Goal: Task Accomplishment & Management: Manage account settings

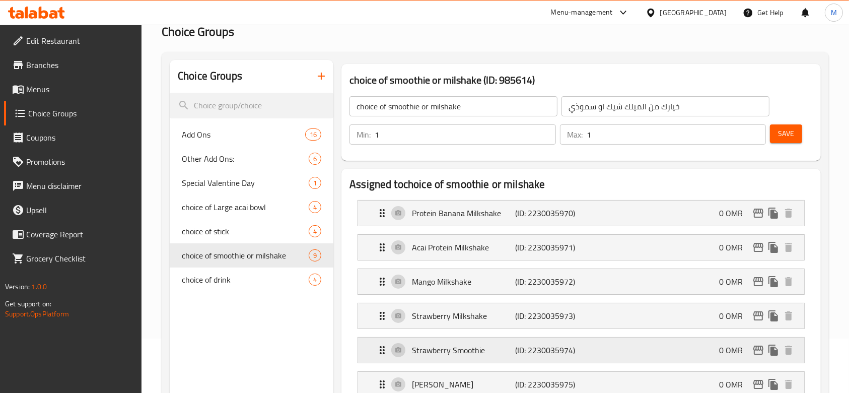
scroll to position [54, 0]
click at [62, 91] on span "Menus" at bounding box center [80, 89] width 108 height 12
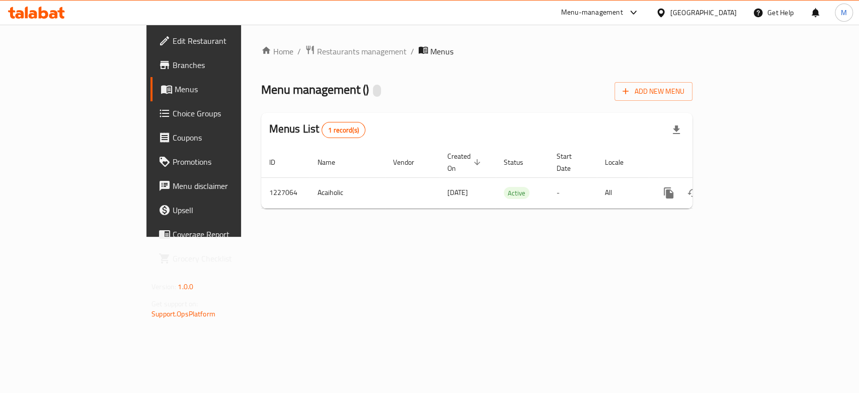
click at [173, 109] on span "Choice Groups" at bounding box center [227, 113] width 109 height 12
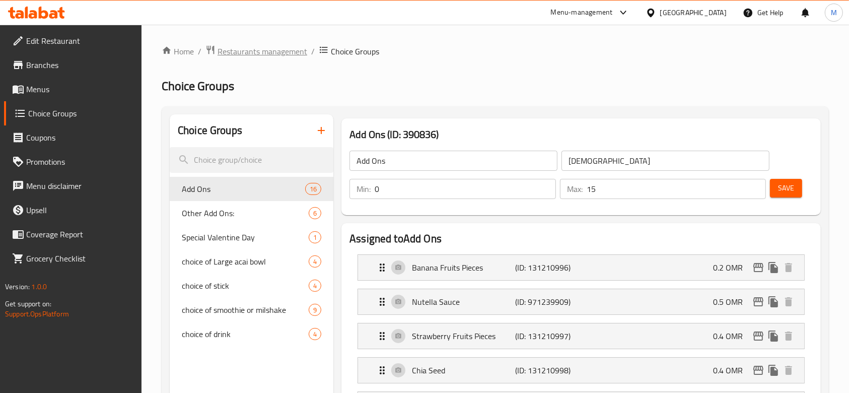
click at [244, 56] on span "Restaurants management" at bounding box center [263, 51] width 90 height 12
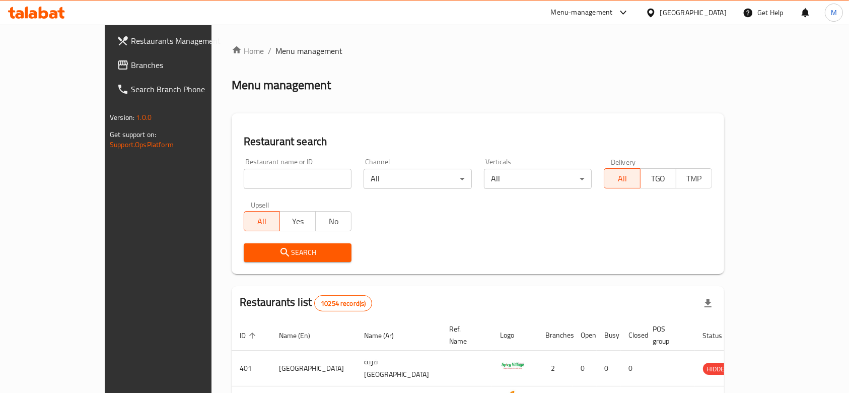
click at [253, 174] on input "search" at bounding box center [298, 179] width 108 height 20
type input "acai"
click button "Search" at bounding box center [298, 252] width 108 height 19
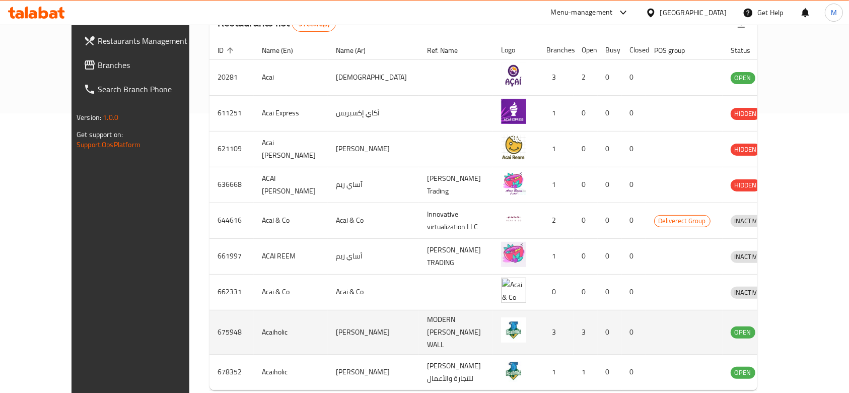
scroll to position [318, 0]
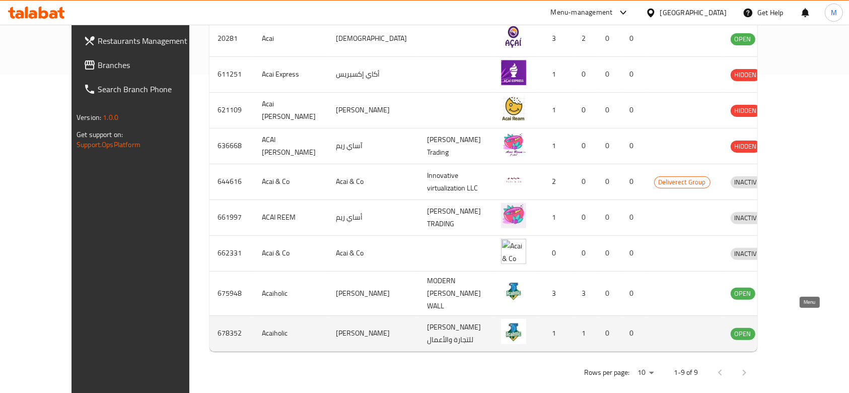
click at [797, 329] on icon "enhanced table" at bounding box center [790, 333] width 11 height 9
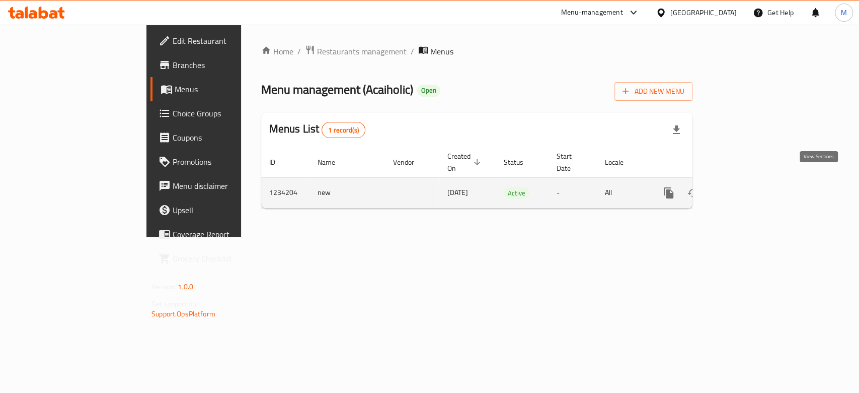
click at [748, 187] on icon "enhanced table" at bounding box center [742, 193] width 12 height 12
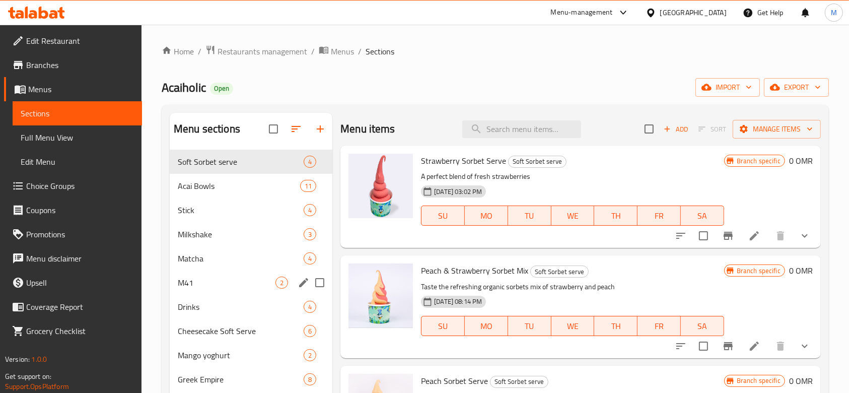
scroll to position [134, 0]
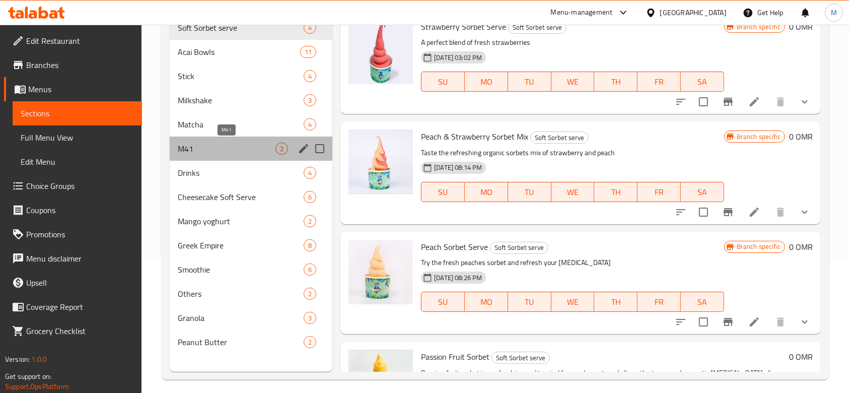
click at [231, 151] on span "M41" at bounding box center [227, 148] width 98 height 12
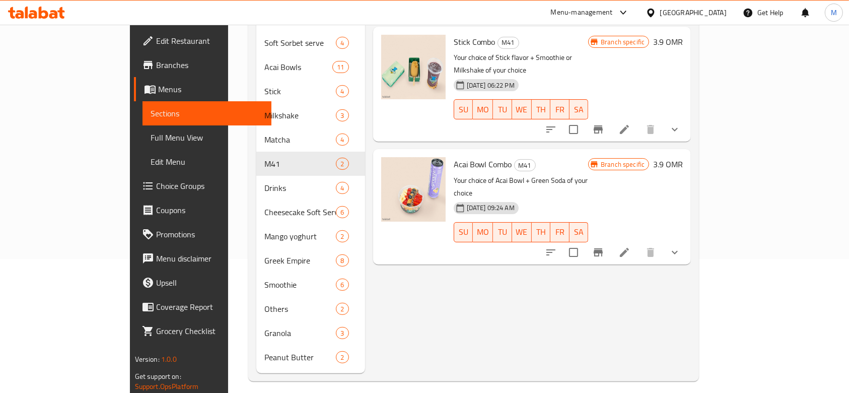
click at [156, 180] on span "Choice Groups" at bounding box center [210, 186] width 108 height 12
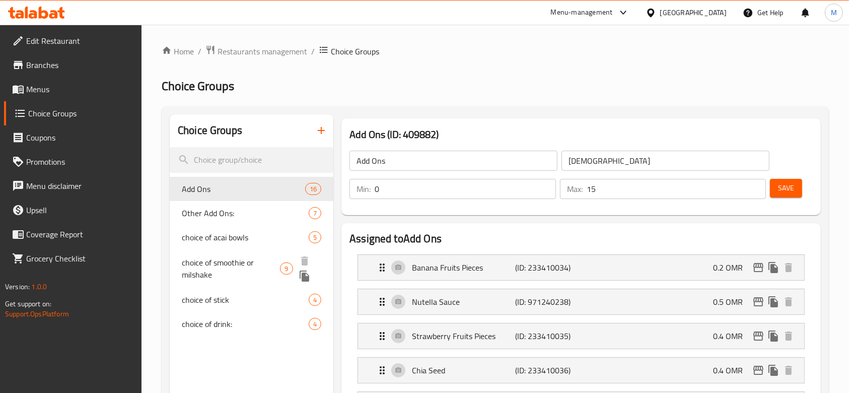
click at [246, 264] on span "choice of smoothie or milshake" at bounding box center [231, 268] width 98 height 24
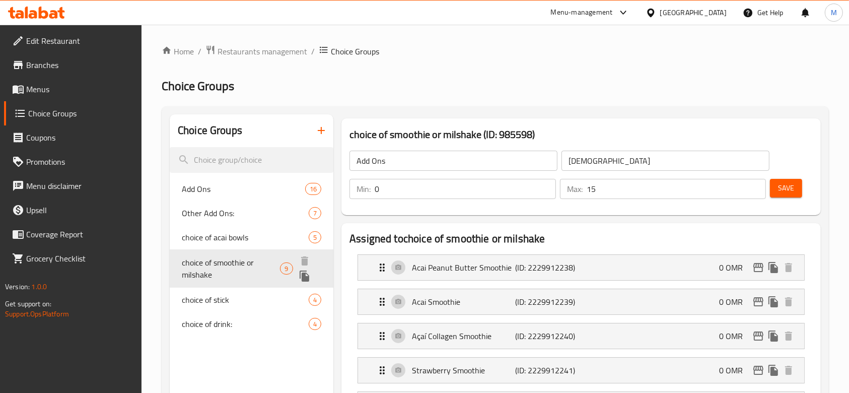
type input "choice of smoothie or milshake"
type input "اختيار المشروب"
type input "1"
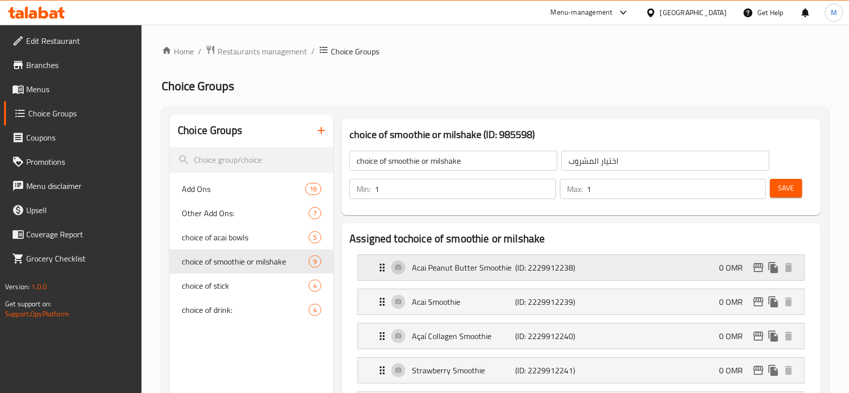
click at [542, 277] on div "Acai Peanut Butter Smoothie (ID: 2229912238) 0 OMR" at bounding box center [584, 267] width 416 height 25
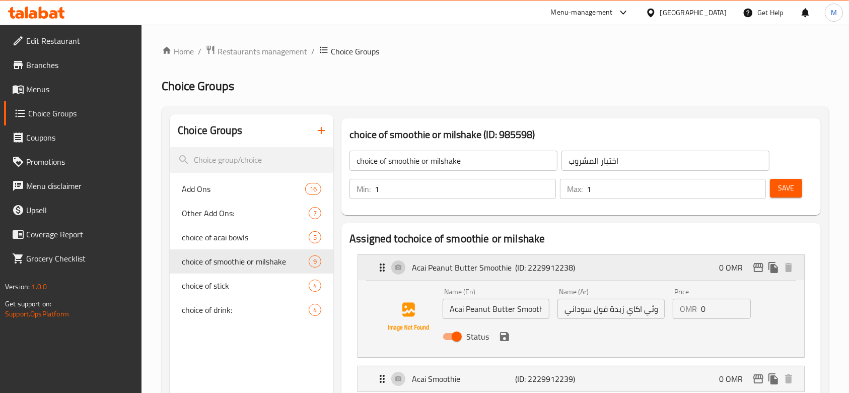
click at [542, 277] on div "Acai Peanut Butter Smoothie (ID: 2229912238) 0 OMR" at bounding box center [584, 267] width 416 height 25
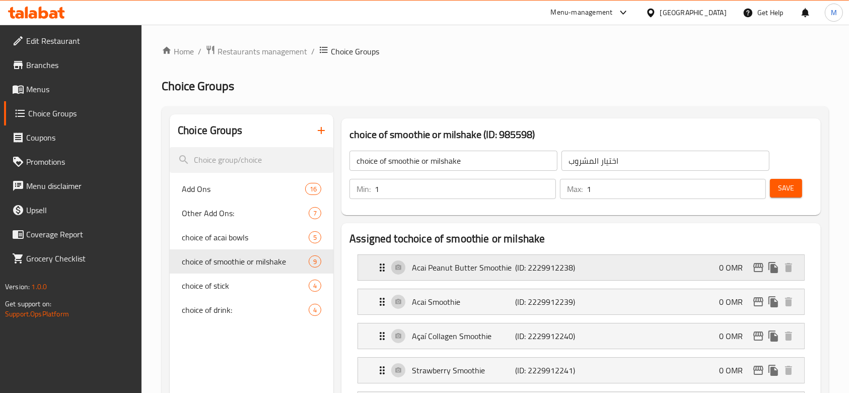
click at [521, 278] on div "Acai Peanut Butter Smoothie (ID: 2229912238) 0 OMR" at bounding box center [584, 267] width 416 height 25
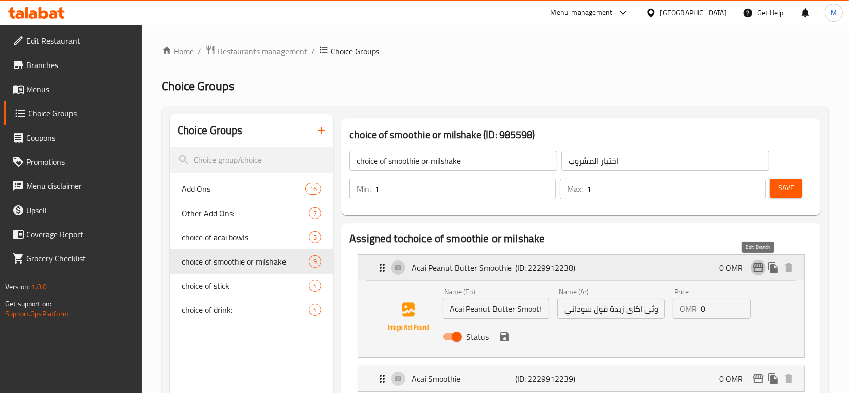
click at [757, 267] on icon "edit" at bounding box center [758, 267] width 10 height 9
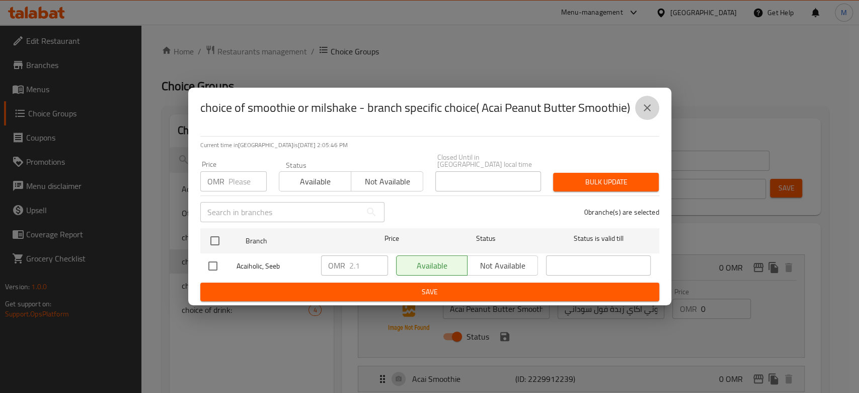
click at [651, 110] on icon "close" at bounding box center [647, 108] width 12 height 12
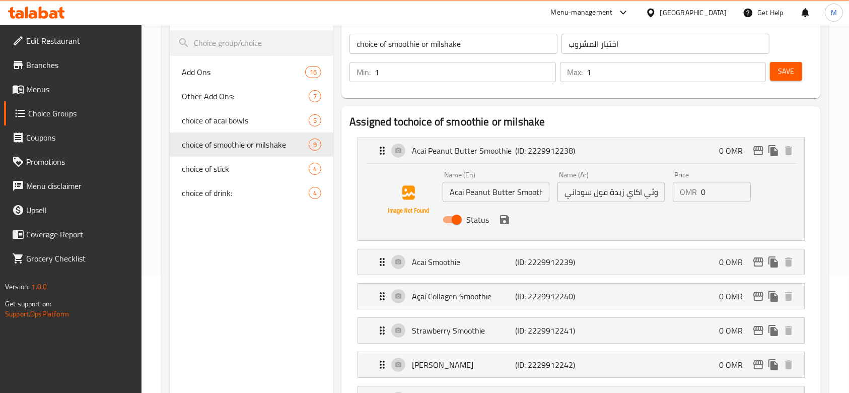
scroll to position [134, 0]
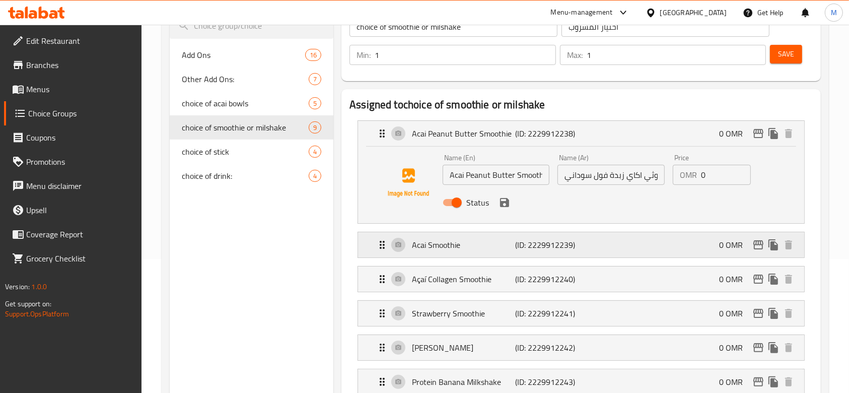
click at [481, 244] on p "Acai Smoothie" at bounding box center [463, 245] width 103 height 12
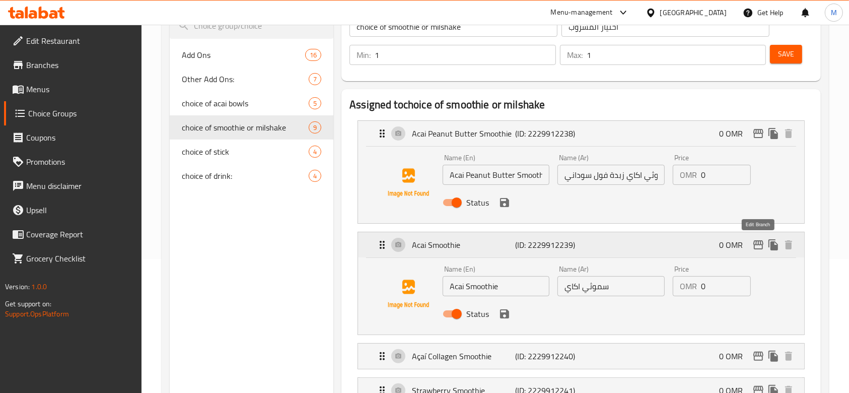
click at [761, 244] on icon "edit" at bounding box center [758, 244] width 10 height 9
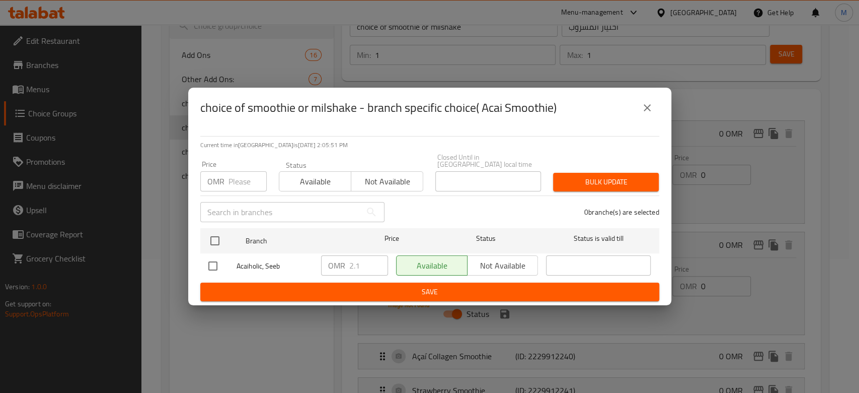
click at [206, 269] on input "checkbox" at bounding box center [212, 265] width 21 height 21
checkbox input "true"
click at [382, 266] on input "2.1" at bounding box center [368, 265] width 39 height 20
type input "0"
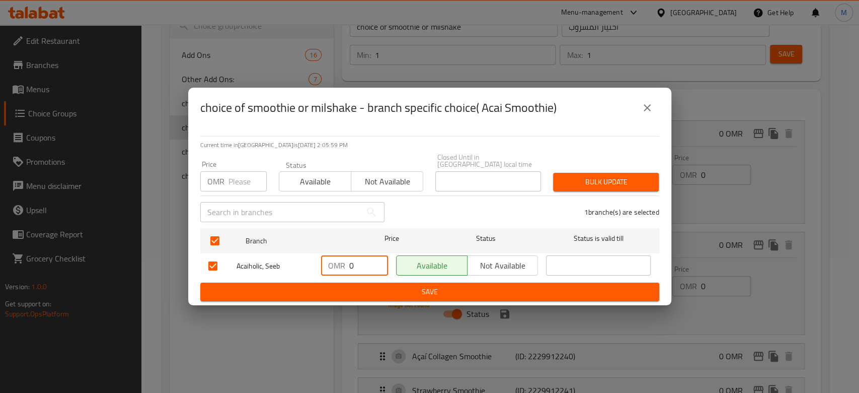
click at [653, 111] on button "close" at bounding box center [647, 108] width 24 height 24
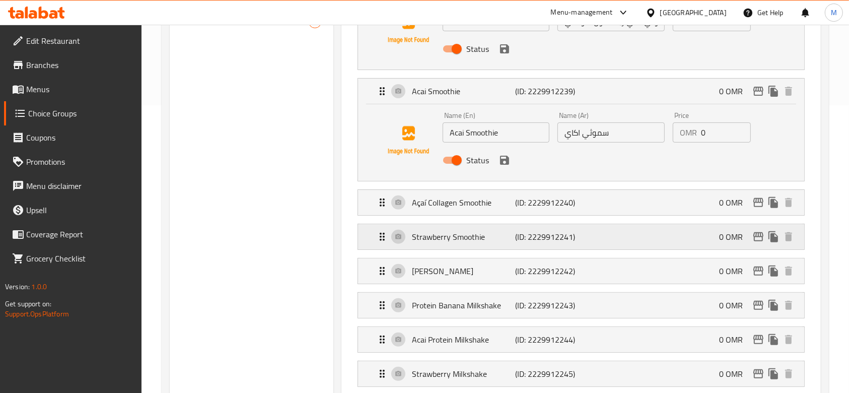
scroll to position [403, 0]
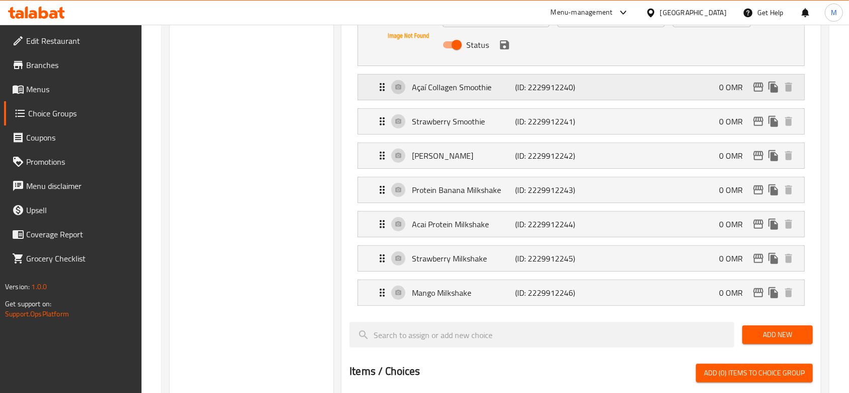
click at [493, 97] on div "Açaí Collagen Smoothie (ID: 2229912240) 0 OMR" at bounding box center [584, 87] width 416 height 25
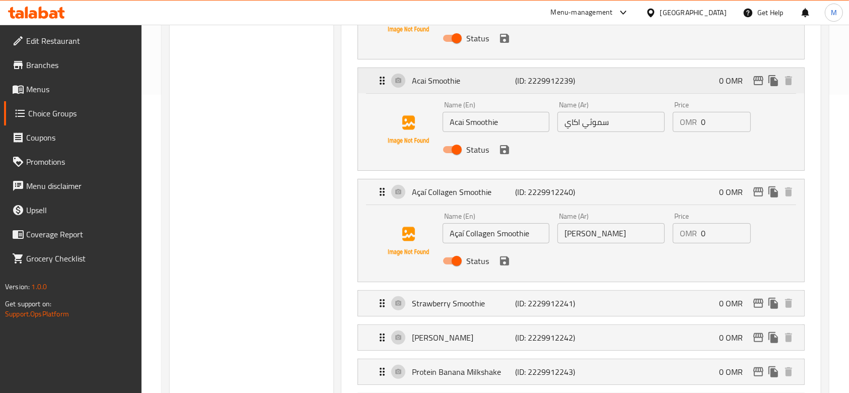
scroll to position [470, 0]
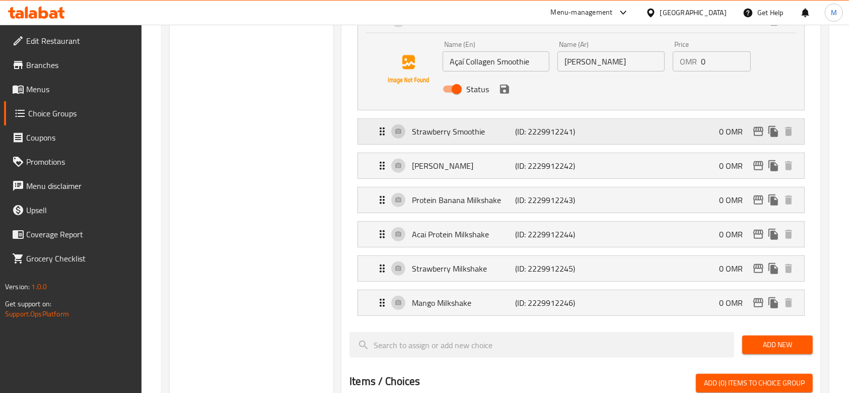
click at [479, 127] on p "Strawberry Smoothie" at bounding box center [463, 131] width 103 height 12
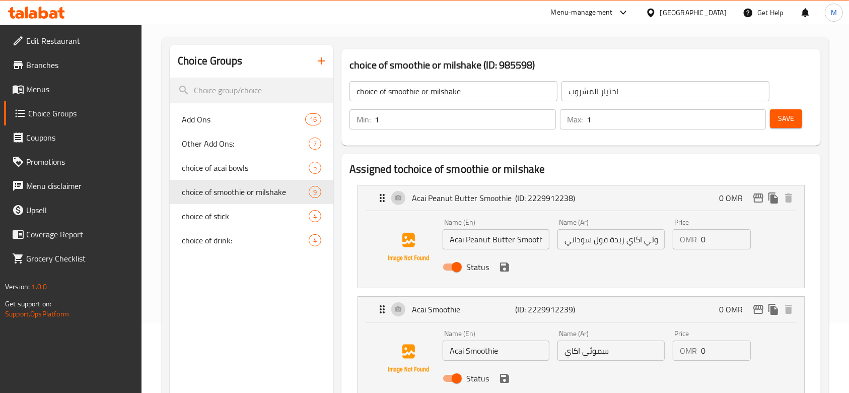
scroll to position [67, 0]
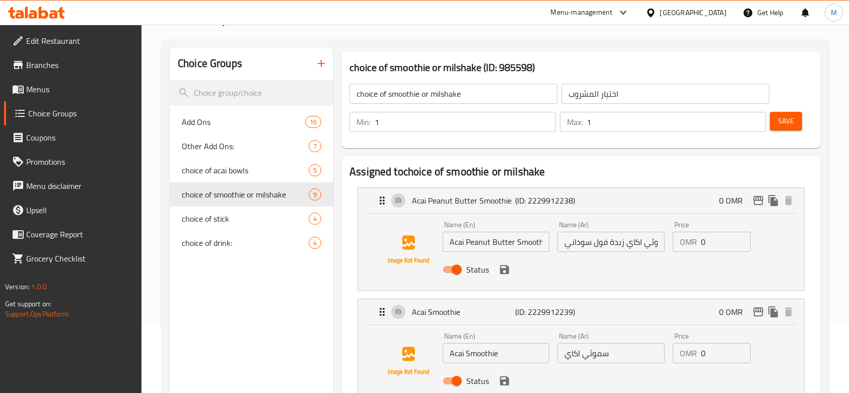
click at [54, 87] on span "Menus" at bounding box center [80, 89] width 108 height 12
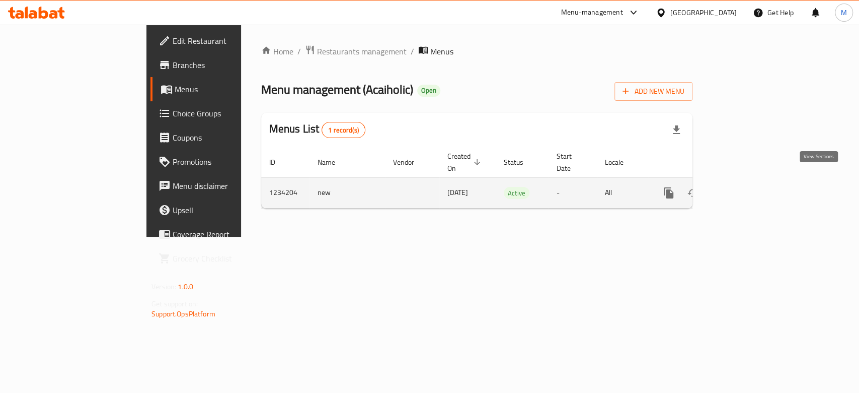
click at [748, 187] on icon "enhanced table" at bounding box center [742, 193] width 12 height 12
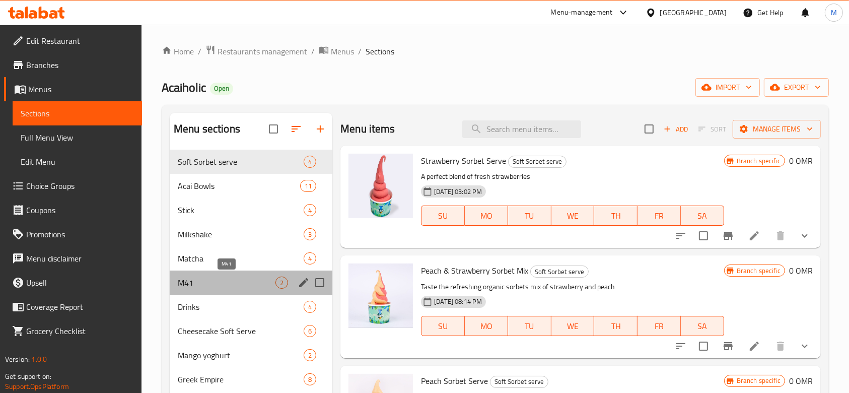
click at [209, 277] on span "M41" at bounding box center [227, 282] width 98 height 12
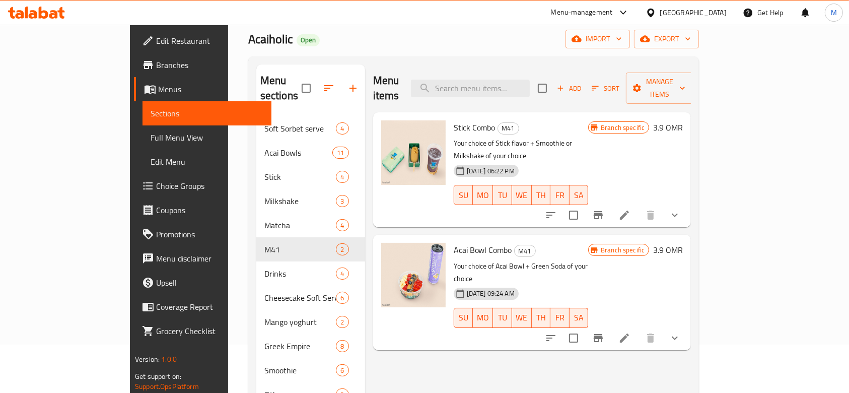
scroll to position [134, 0]
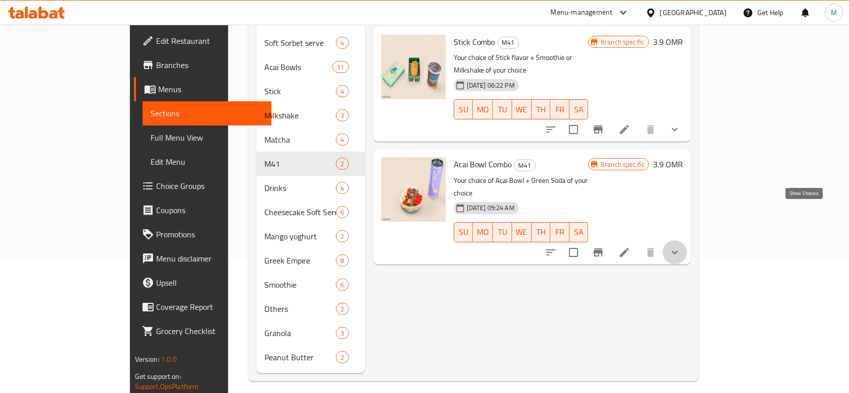
click at [678, 250] on icon "show more" at bounding box center [675, 252] width 6 height 4
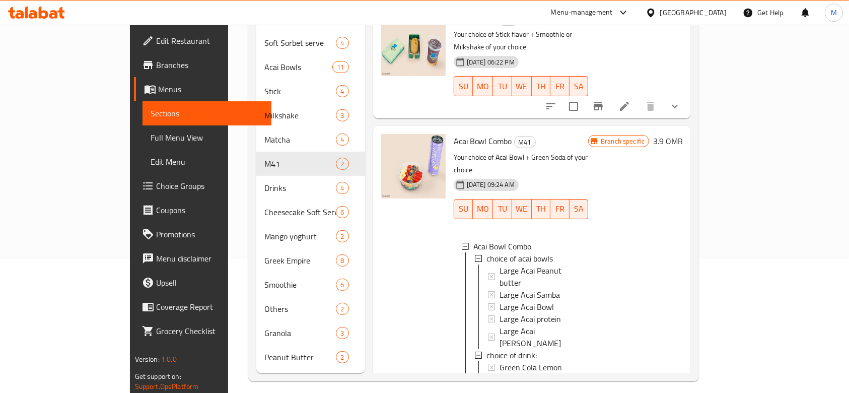
scroll to position [36, 0]
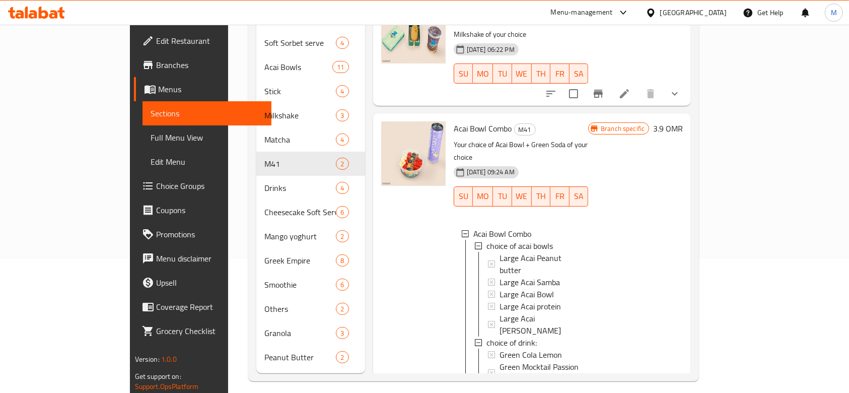
click at [156, 185] on span "Choice Groups" at bounding box center [210, 186] width 108 height 12
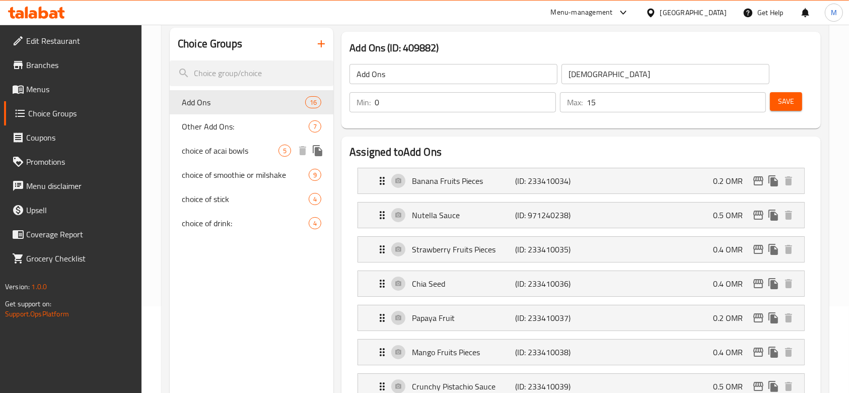
scroll to position [67, 0]
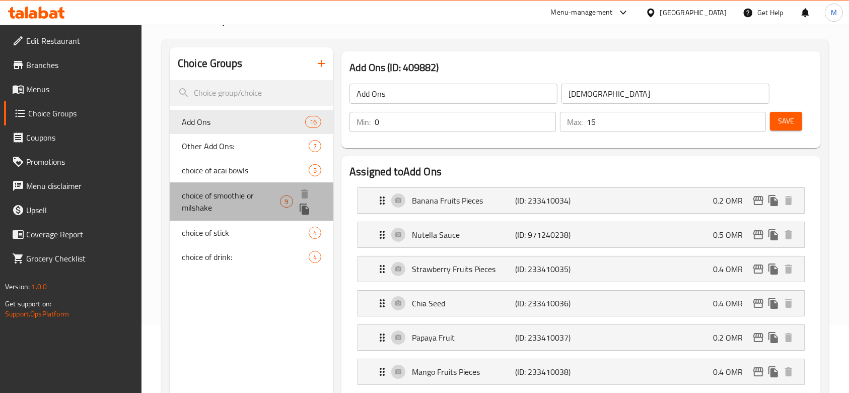
click at [239, 195] on span "choice of smoothie or milshake" at bounding box center [231, 201] width 98 height 24
type input "choice of smoothie or milshake"
type input "اختيار المشروب"
type input "1"
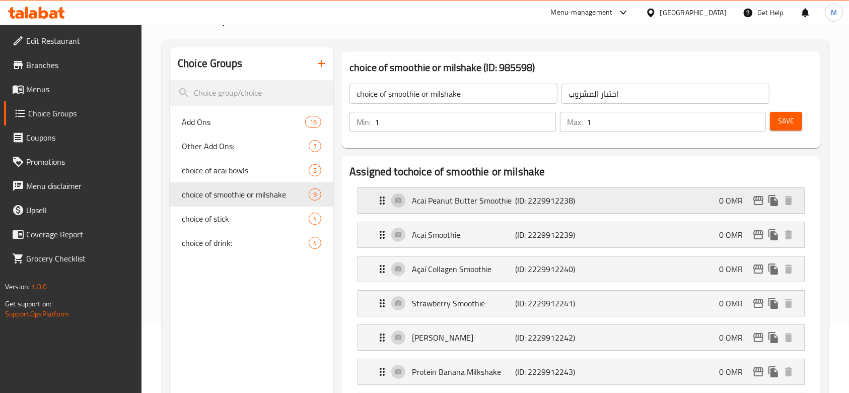
click at [438, 196] on p "Acai Peanut Butter Smoothie" at bounding box center [463, 200] width 103 height 12
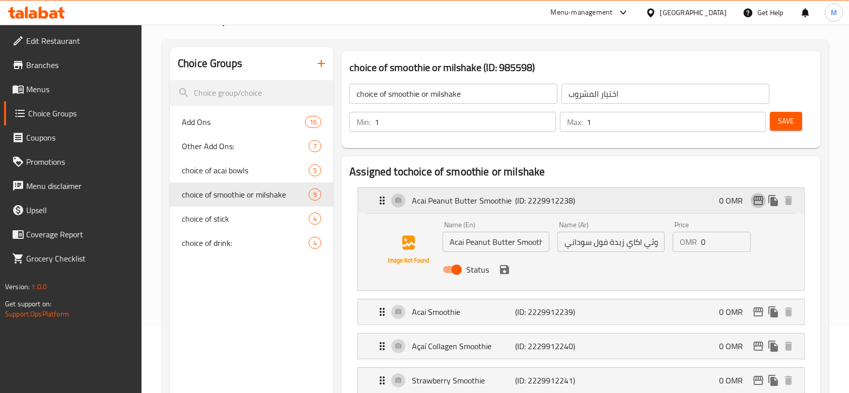
click at [753, 197] on icon "edit" at bounding box center [758, 200] width 12 height 12
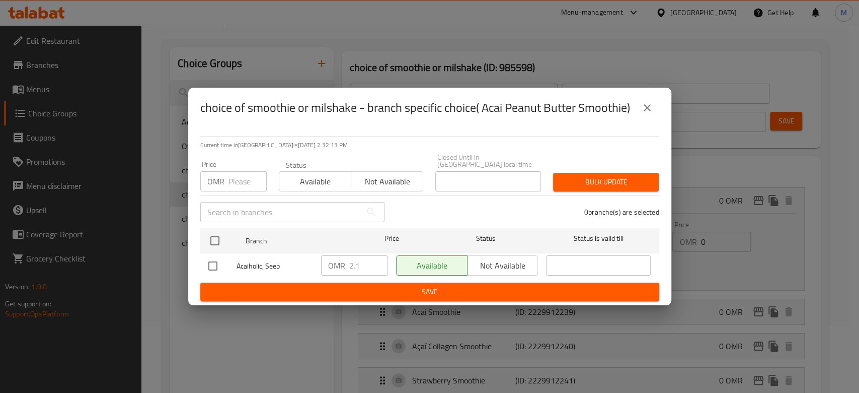
click at [209, 262] on input "checkbox" at bounding box center [212, 265] width 21 height 21
checkbox input "true"
click at [380, 264] on input "1.1" at bounding box center [368, 265] width 39 height 20
type input "0"
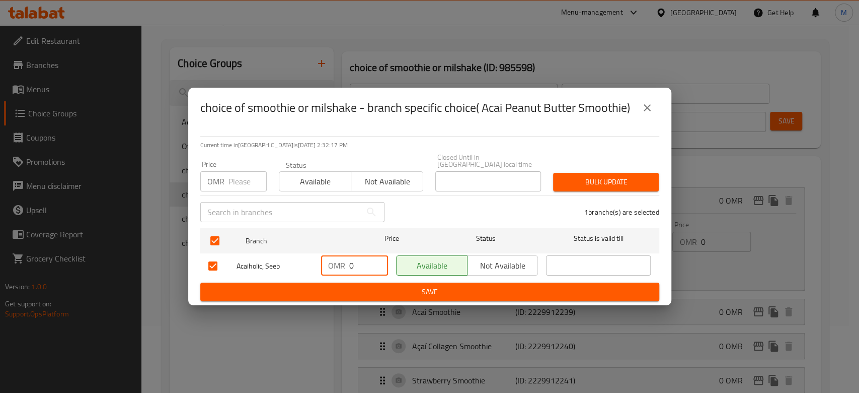
click at [318, 183] on span "Available" at bounding box center [315, 181] width 64 height 15
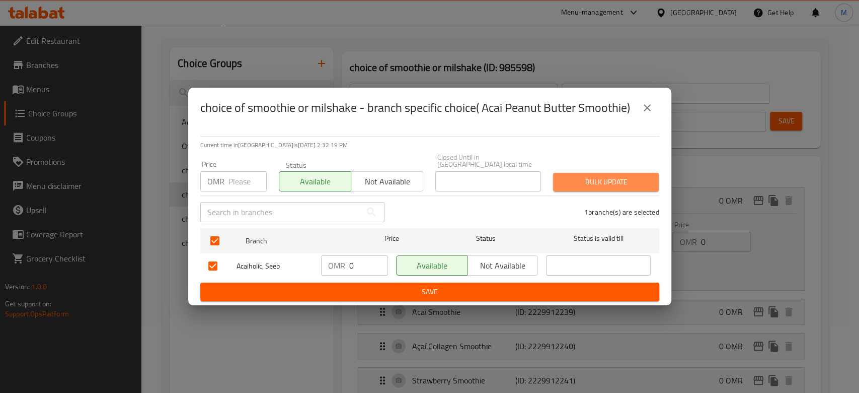
click at [594, 179] on span "Bulk update" at bounding box center [606, 182] width 90 height 13
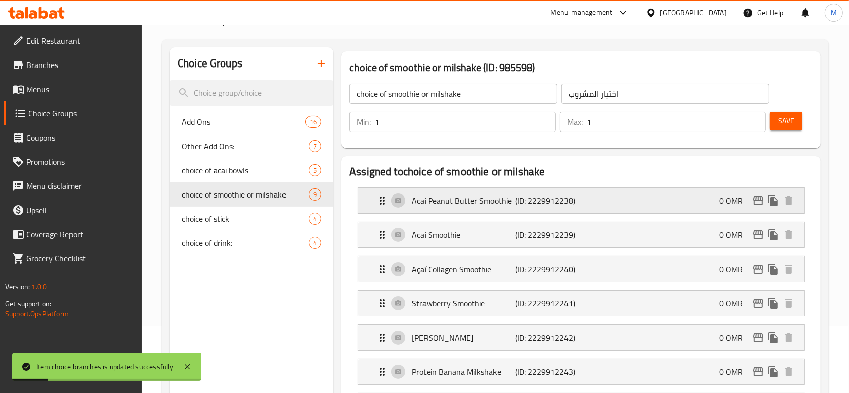
click at [520, 207] on div "Acai Peanut Butter Smoothie (ID: 2229912238) 0 OMR" at bounding box center [584, 200] width 416 height 25
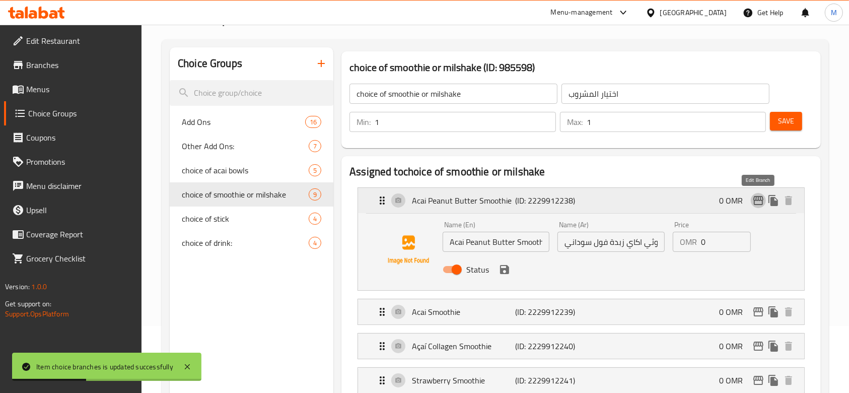
click at [757, 199] on icon "edit" at bounding box center [758, 200] width 10 height 9
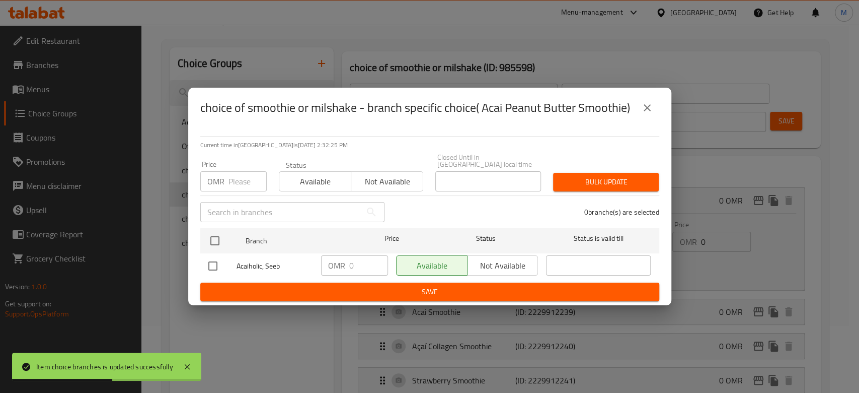
click at [646, 109] on icon "close" at bounding box center [647, 108] width 12 height 12
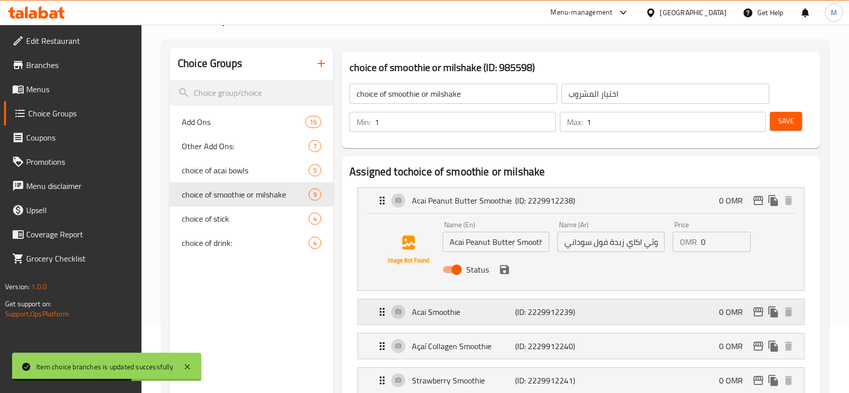
click at [505, 313] on p "Acai Smoothie" at bounding box center [463, 312] width 103 height 12
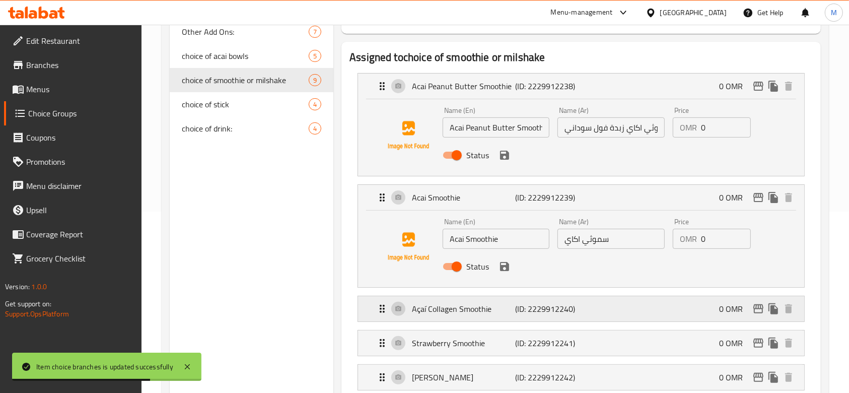
scroll to position [201, 0]
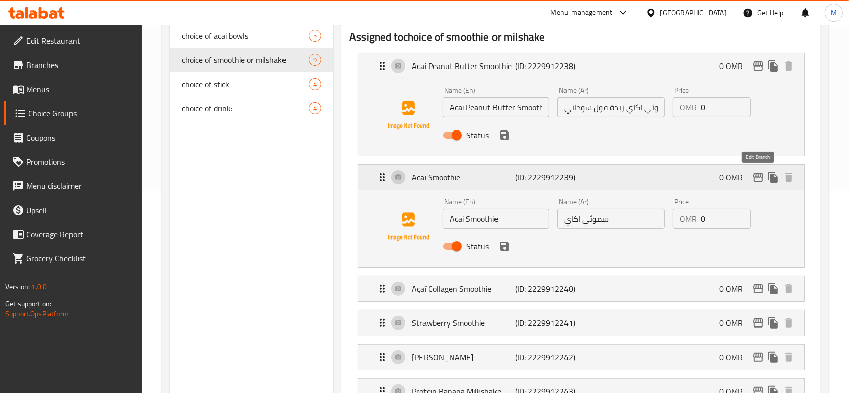
click at [758, 179] on icon "edit" at bounding box center [758, 177] width 12 height 12
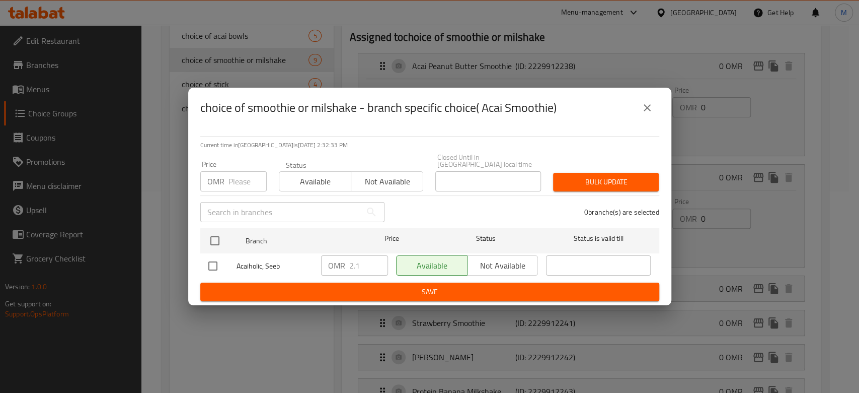
click at [230, 265] on div at bounding box center [222, 265] width 28 height 21
click at [221, 262] on input "checkbox" at bounding box center [212, 265] width 21 height 21
checkbox input "true"
click at [388, 259] on div "OMR 2.1 ​" at bounding box center [354, 265] width 75 height 29
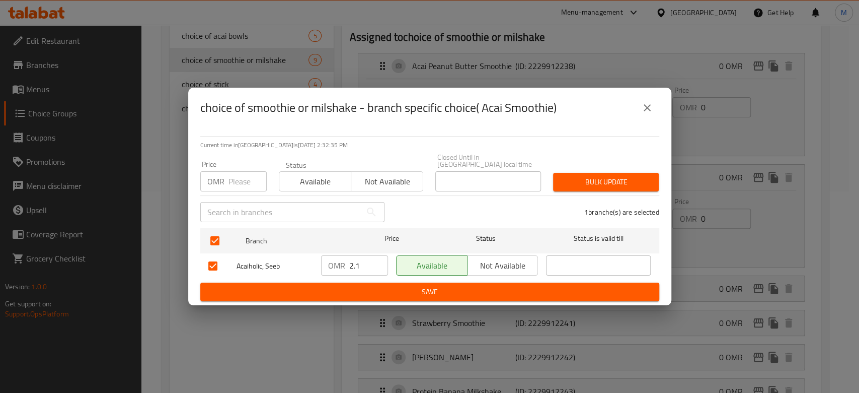
click at [370, 258] on input "2.1" at bounding box center [368, 265] width 39 height 20
type input "0"
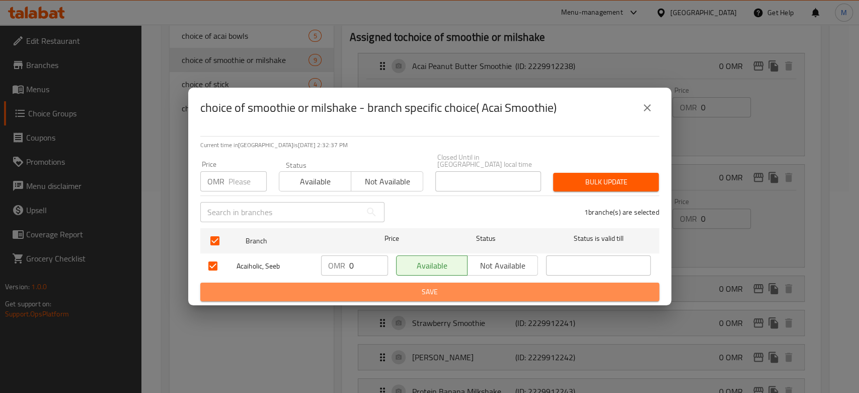
click at [502, 289] on span "Save" at bounding box center [429, 291] width 443 height 13
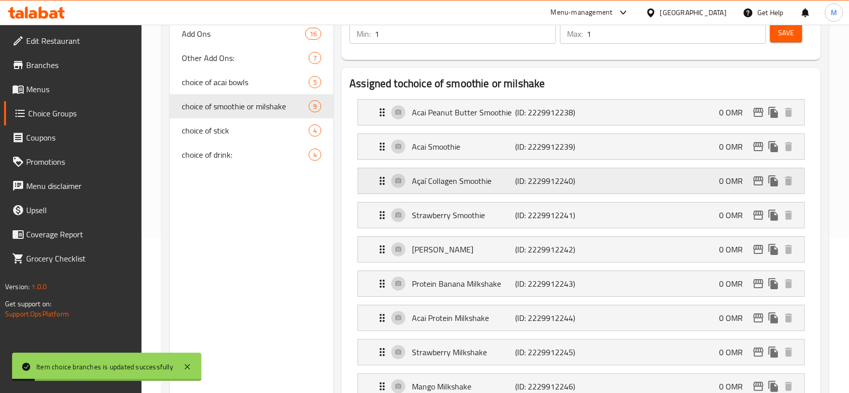
scroll to position [134, 0]
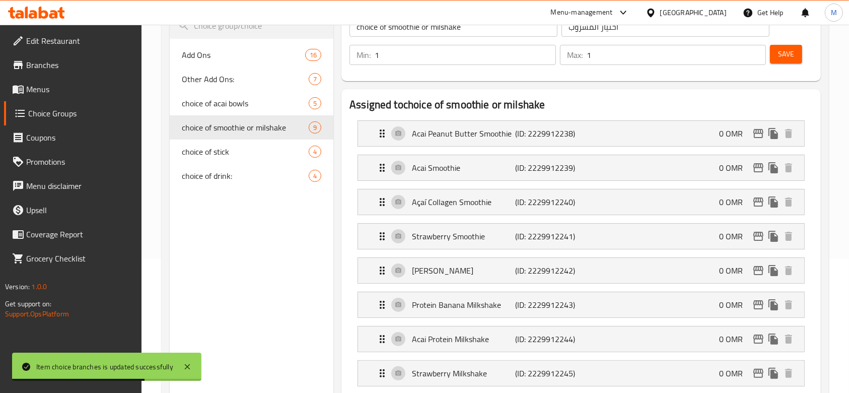
click at [50, 109] on span "Choice Groups" at bounding box center [81, 113] width 106 height 12
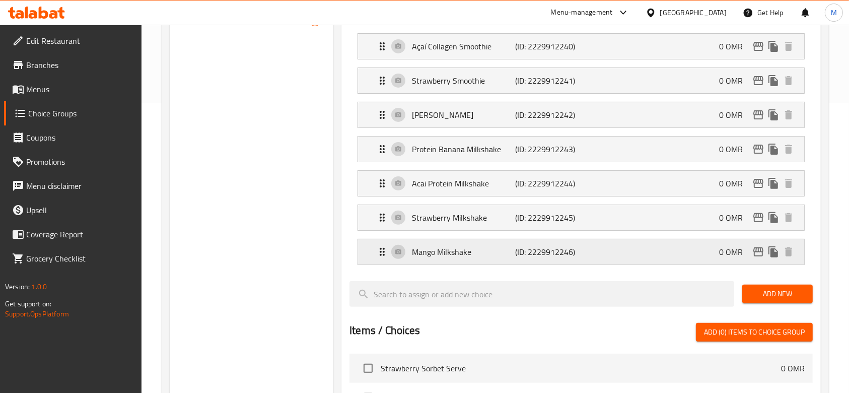
scroll to position [268, 0]
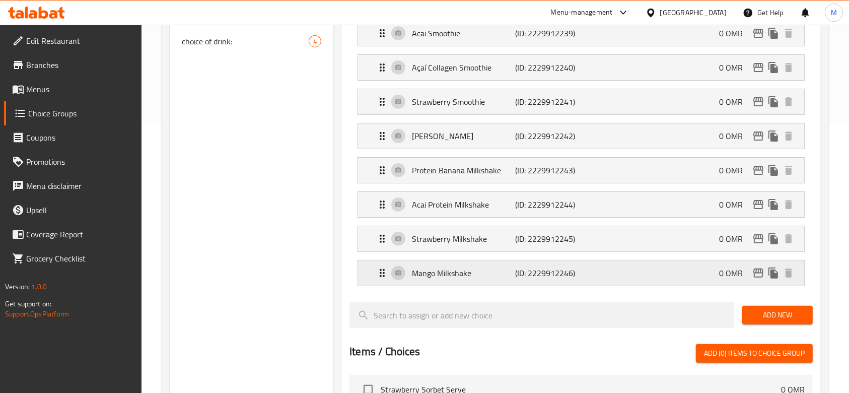
click at [415, 276] on p "Mango Milkshake" at bounding box center [463, 273] width 103 height 12
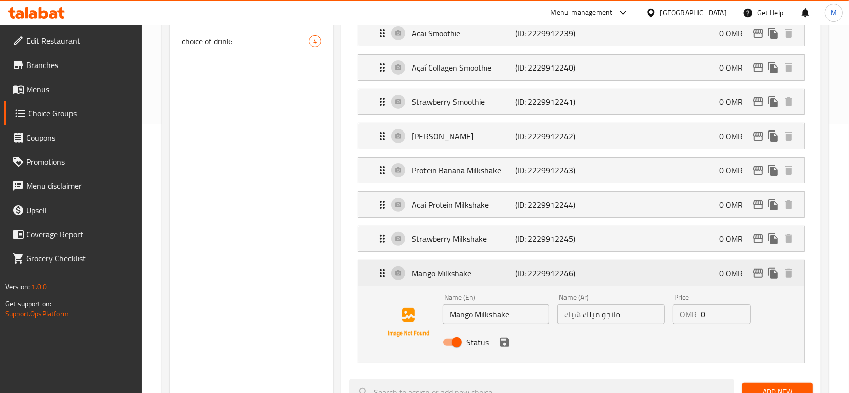
click at [759, 279] on div "Mango Milkshake (ID: 2229912246) 0 OMR" at bounding box center [584, 272] width 416 height 25
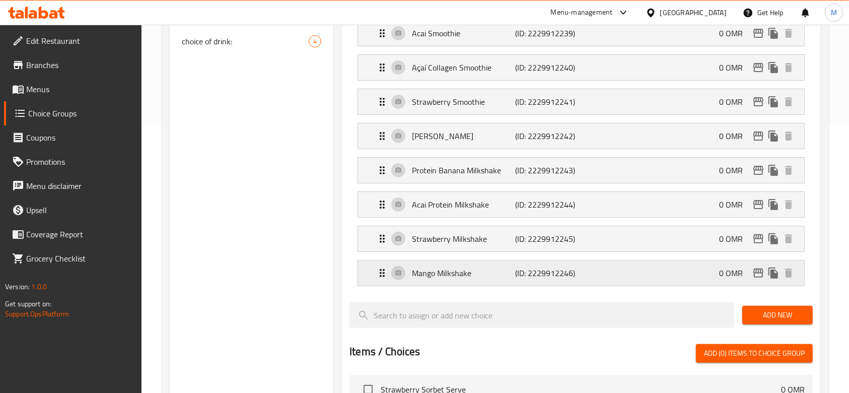
click at [757, 271] on icon "edit" at bounding box center [758, 272] width 10 height 9
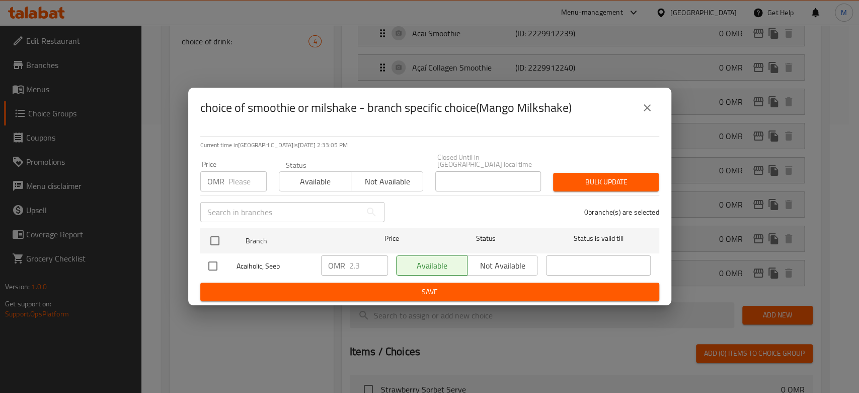
click at [211, 265] on input "checkbox" at bounding box center [212, 265] width 21 height 21
checkbox input "true"
click at [356, 263] on input "2.3" at bounding box center [368, 265] width 39 height 20
type input "0"
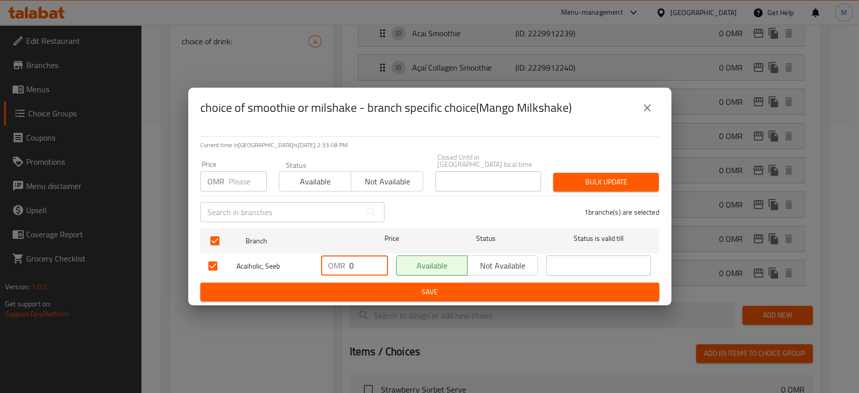
click at [366, 297] on button "Save" at bounding box center [429, 291] width 459 height 19
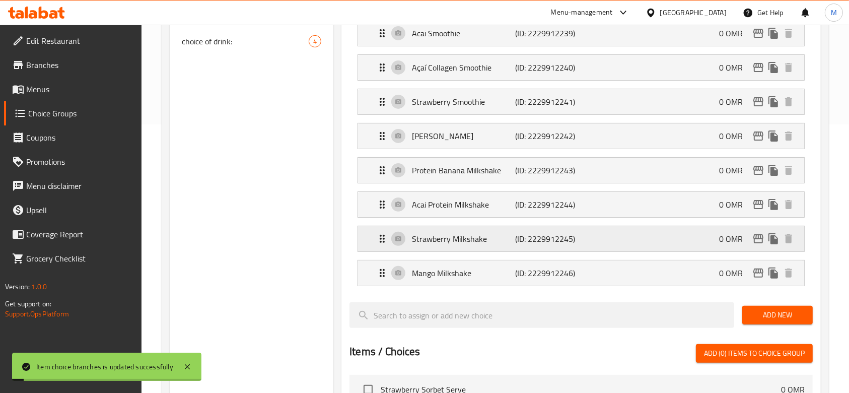
click at [514, 249] on div "Strawberry Milkshake (ID: 2229912245) 0 OMR" at bounding box center [584, 238] width 416 height 25
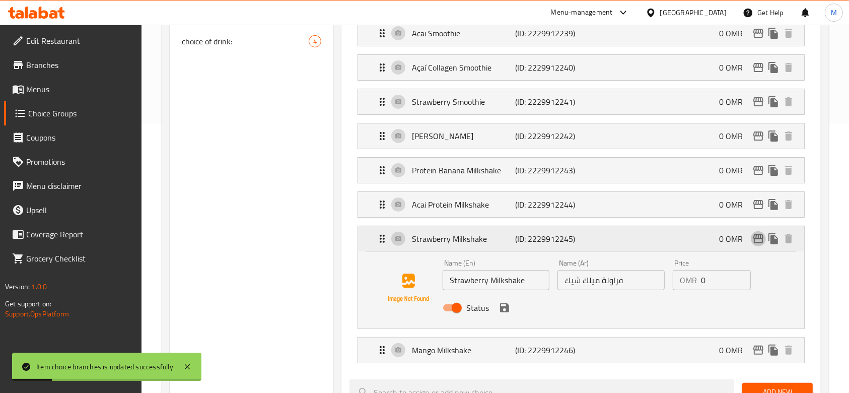
click at [757, 244] on button "edit" at bounding box center [758, 238] width 15 height 15
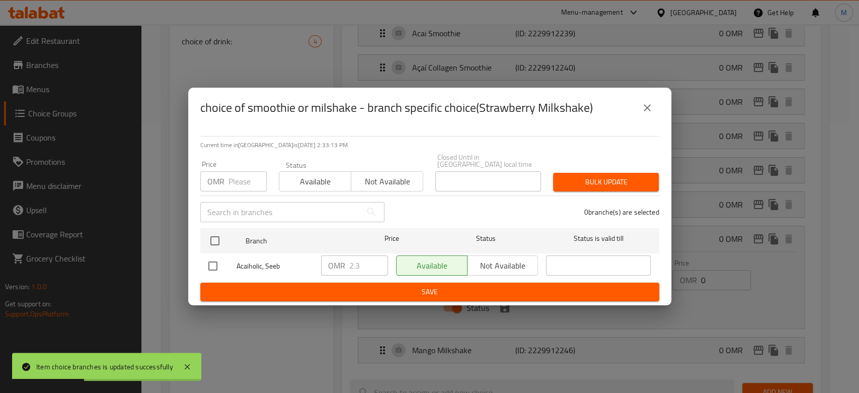
click at [213, 267] on input "checkbox" at bounding box center [212, 265] width 21 height 21
checkbox input "true"
click at [373, 264] on input "2.3" at bounding box center [368, 265] width 39 height 20
type input "0"
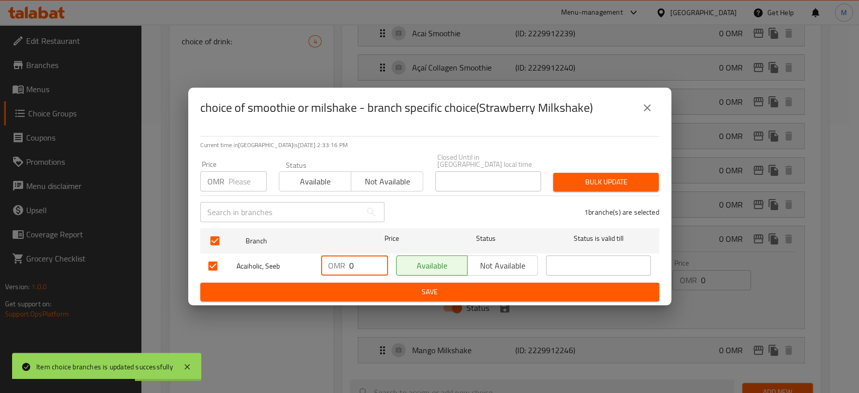
click at [423, 285] on span "Save" at bounding box center [429, 291] width 443 height 13
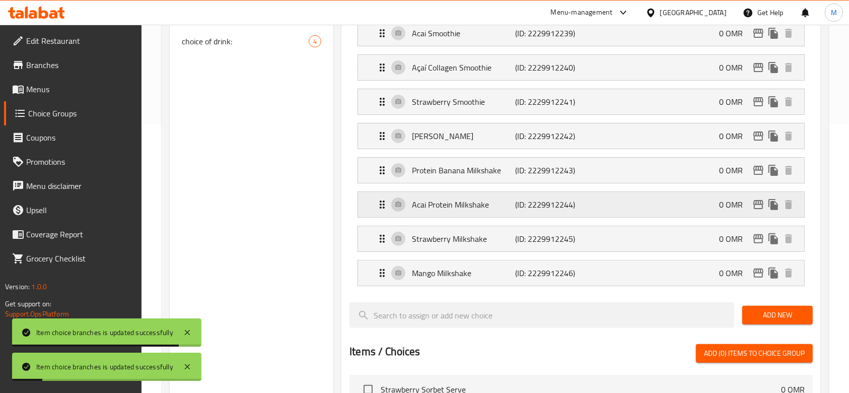
click at [510, 203] on p "Acai Protein Milkshake" at bounding box center [463, 204] width 103 height 12
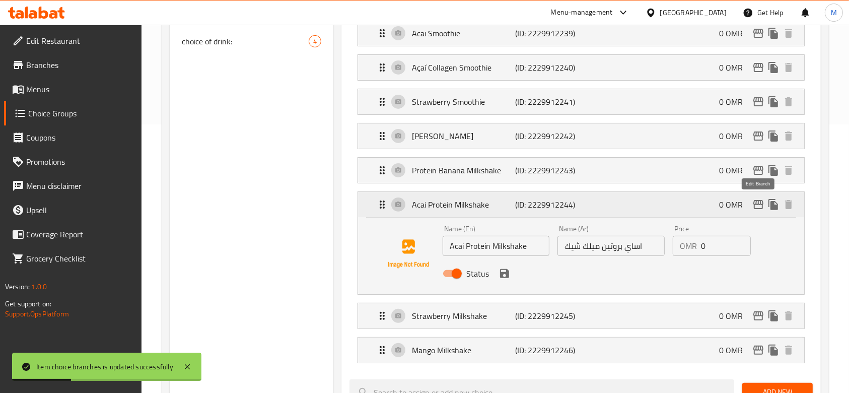
click at [754, 203] on icon "edit" at bounding box center [758, 204] width 10 height 9
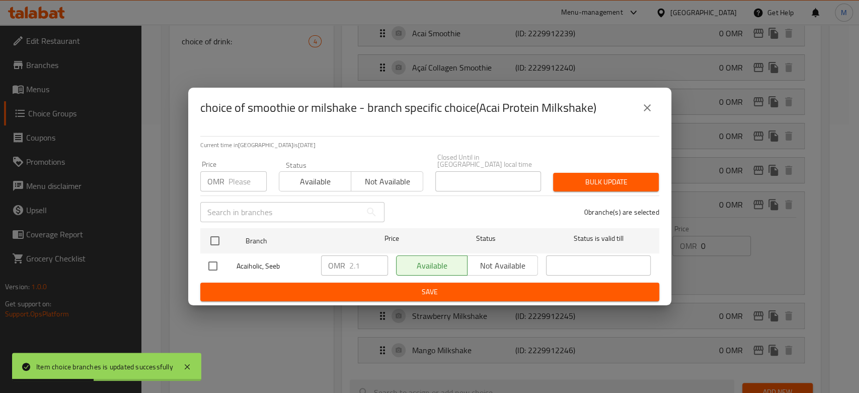
click at [219, 265] on input "checkbox" at bounding box center [212, 265] width 21 height 21
checkbox input "true"
click at [362, 264] on input "2.1" at bounding box center [368, 265] width 39 height 20
type input "0"
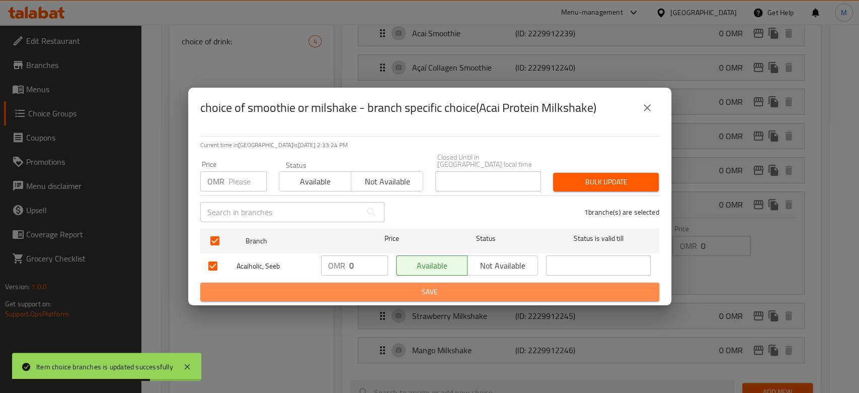
click at [389, 287] on span "Save" at bounding box center [429, 291] width 443 height 13
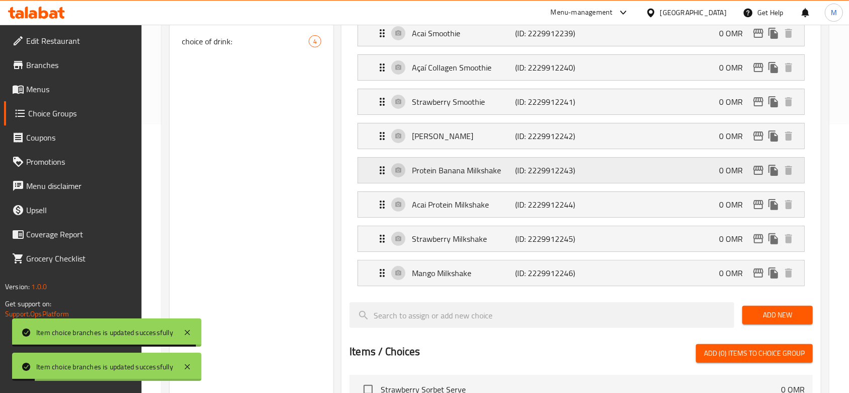
click at [433, 173] on p "Protein Banana Milkshake" at bounding box center [463, 170] width 103 height 12
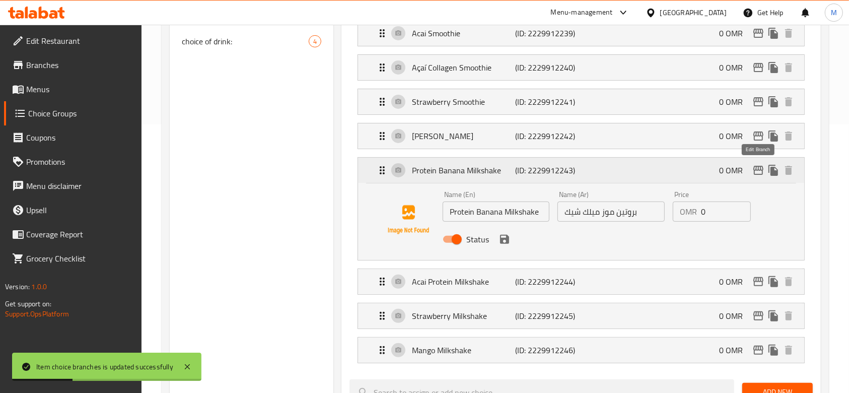
click at [760, 171] on icon "edit" at bounding box center [758, 170] width 12 height 12
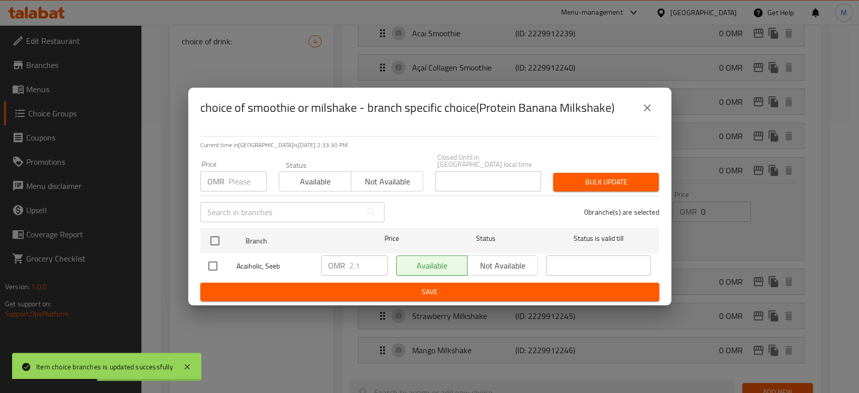
click at [214, 263] on input "checkbox" at bounding box center [212, 265] width 21 height 21
checkbox input "true"
click at [359, 264] on input "2.1" at bounding box center [368, 265] width 39 height 20
type input "0"
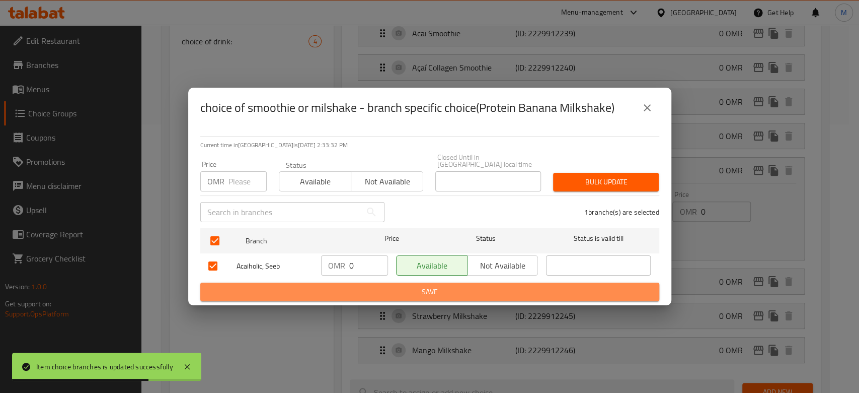
click at [388, 292] on span "Save" at bounding box center [429, 291] width 443 height 13
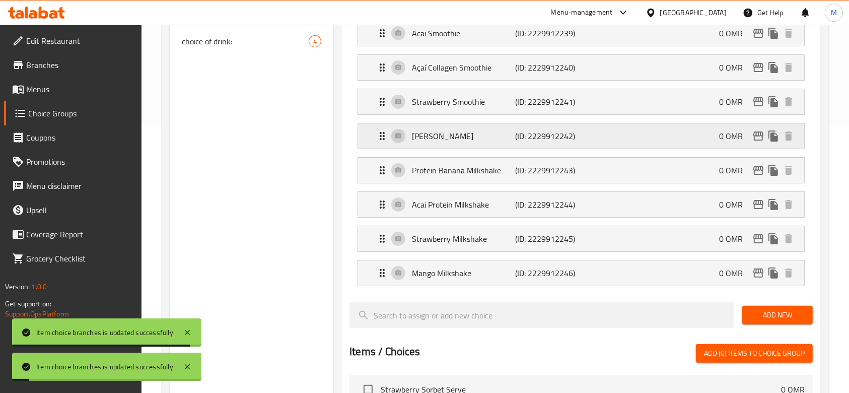
click at [521, 140] on p "(ID: 2229912242)" at bounding box center [549, 136] width 69 height 12
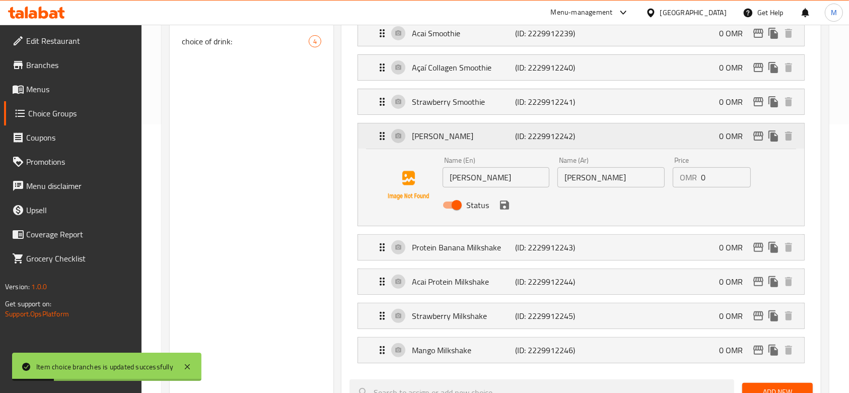
click at [761, 131] on icon "edit" at bounding box center [758, 135] width 10 height 9
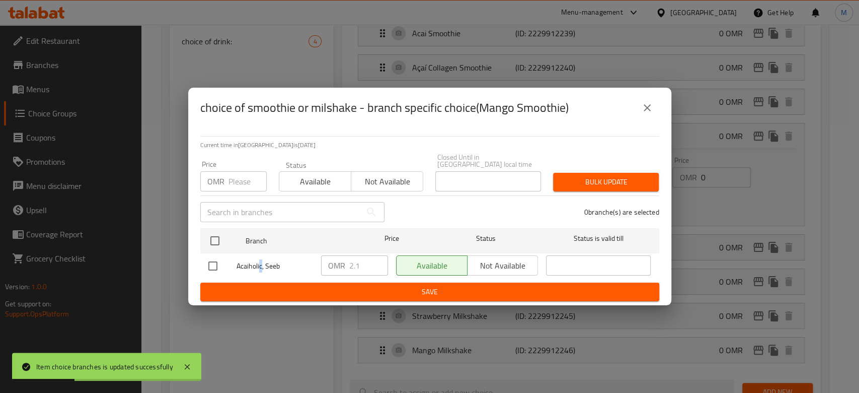
click at [260, 260] on span "Acaiholic, Seeb" at bounding box center [275, 266] width 77 height 13
click at [208, 261] on input "checkbox" at bounding box center [212, 265] width 21 height 21
checkbox input "true"
click at [374, 263] on input "1.1" at bounding box center [368, 265] width 39 height 20
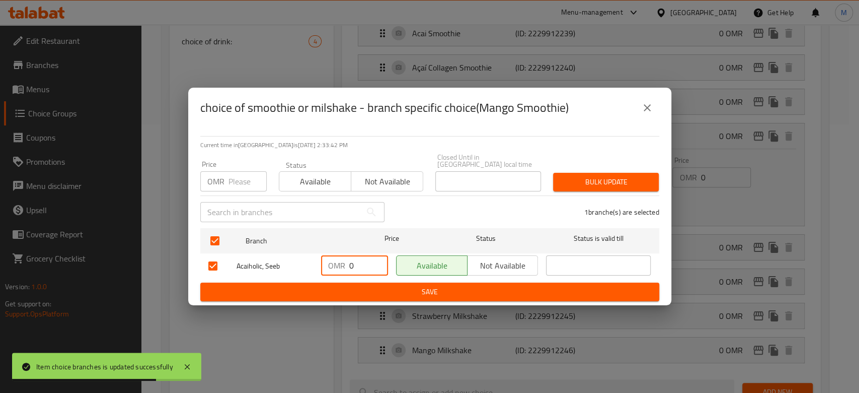
type input "0"
click at [431, 295] on span "Save" at bounding box center [429, 291] width 443 height 13
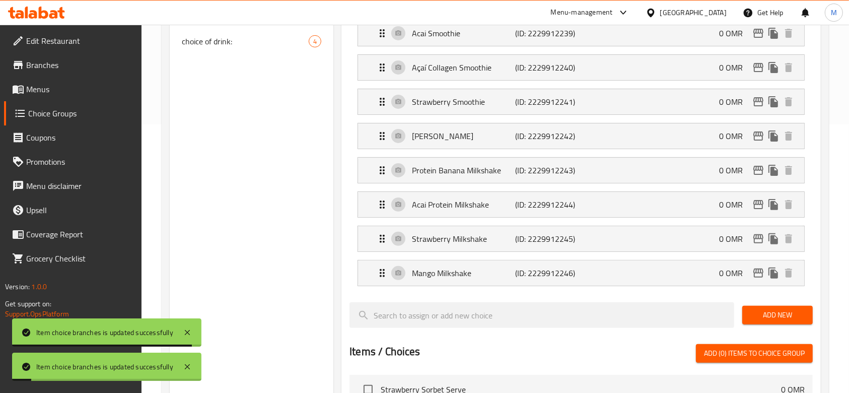
click at [490, 114] on div "Strawberry Smoothie (ID: 2229912241) 0 OMR Name (En) Strawberry Smoothie Name (…" at bounding box center [580, 102] width 447 height 26
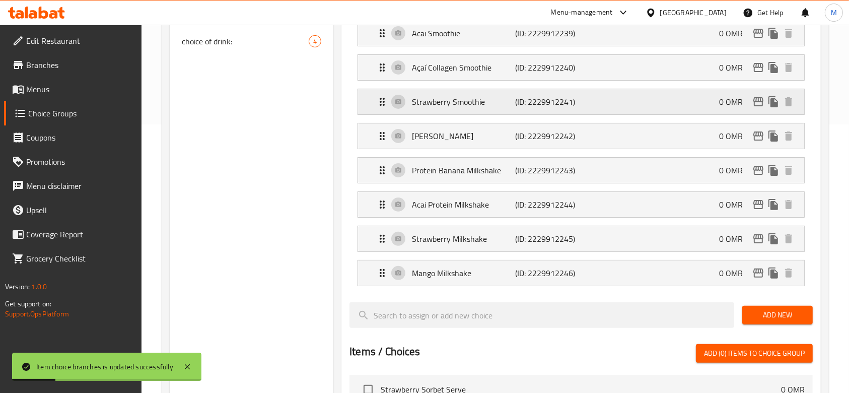
click at [487, 110] on div "Strawberry Smoothie (ID: 2229912241) 0 OMR" at bounding box center [584, 101] width 416 height 25
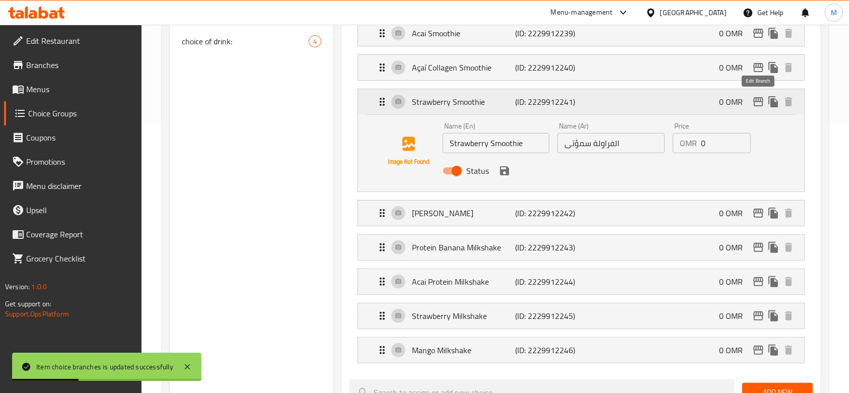
click at [757, 99] on icon "edit" at bounding box center [758, 102] width 12 height 12
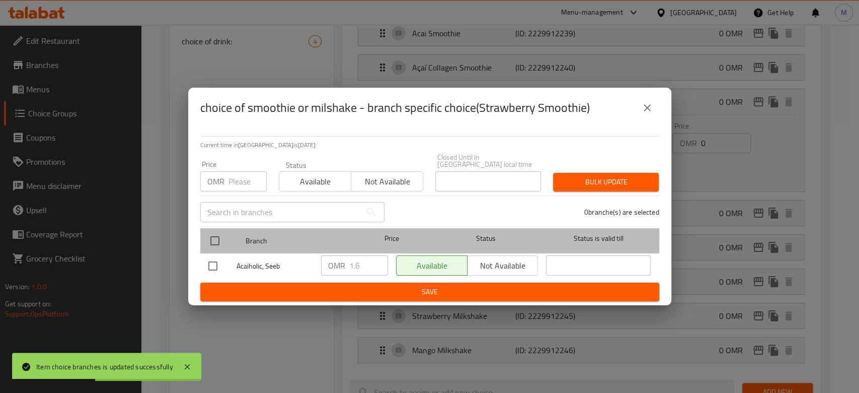
drag, startPoint x: 757, startPoint y: 99, endPoint x: 331, endPoint y: 235, distance: 447.8
click at [331, 235] on span "Branch" at bounding box center [298, 241] width 105 height 13
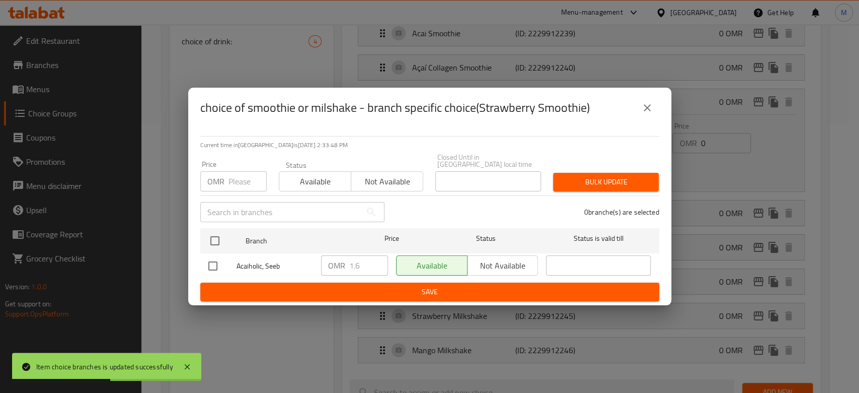
click at [209, 266] on input "checkbox" at bounding box center [212, 265] width 21 height 21
checkbox input "true"
click at [355, 264] on input "1.6" at bounding box center [368, 265] width 39 height 20
type input "0"
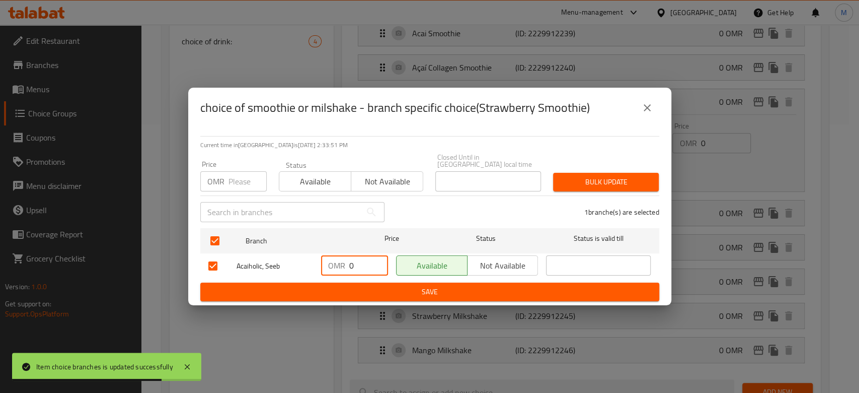
click at [372, 293] on span "Save" at bounding box center [429, 291] width 443 height 13
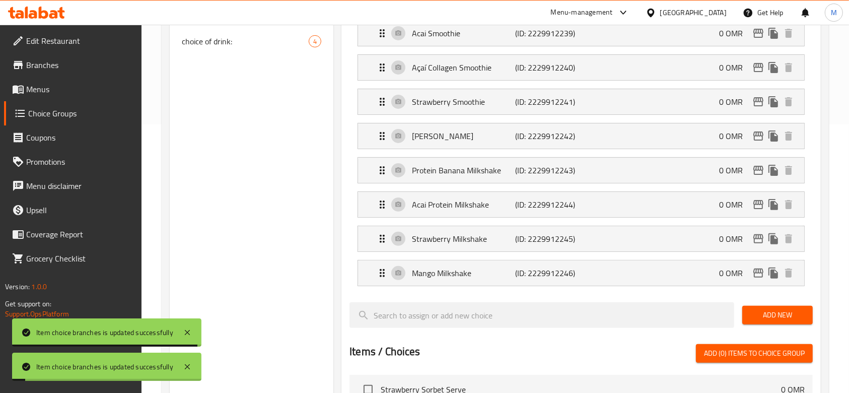
click at [579, 85] on li "Strawberry Smoothie (ID: 2229912241) 0 OMR Name (En) Strawberry Smoothie Name (…" at bounding box center [580, 102] width 463 height 34
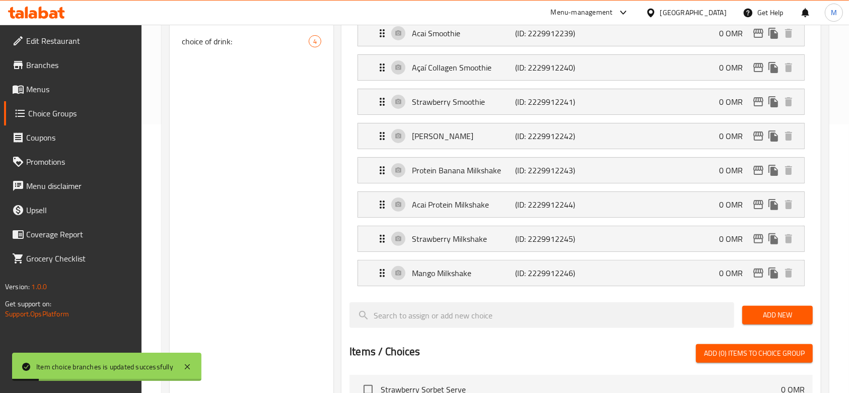
click at [578, 81] on li "Açaí Collagen Smoothie (ID: 2229912240) 0 OMR Name (En) Açaí Collagen Smoothie …" at bounding box center [580, 67] width 463 height 34
click at [595, 78] on div "Açaí Collagen Smoothie (ID: 2229912240) 0 OMR" at bounding box center [584, 67] width 416 height 25
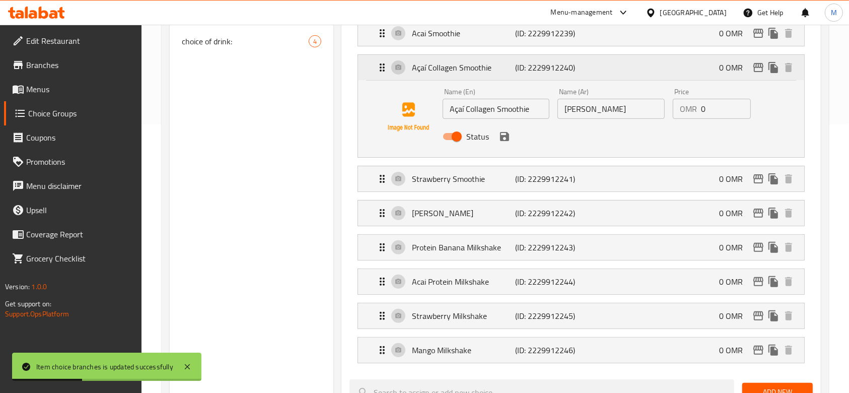
click at [758, 69] on icon "edit" at bounding box center [758, 67] width 12 height 12
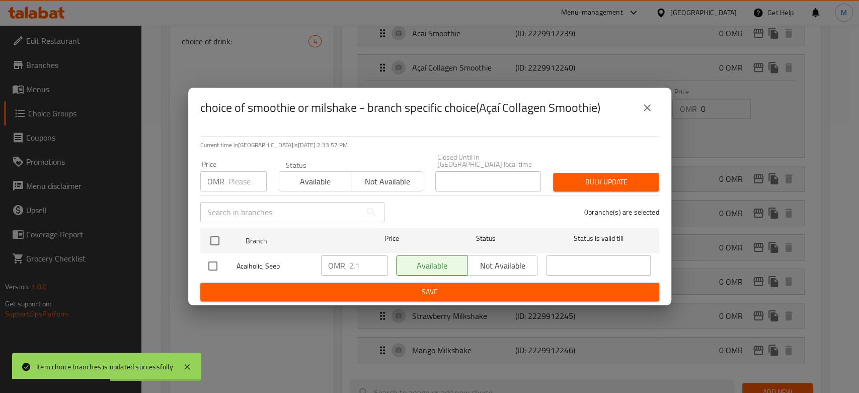
click at [213, 261] on input "checkbox" at bounding box center [212, 265] width 21 height 21
checkbox input "true"
click at [378, 260] on input "3.1" at bounding box center [368, 265] width 39 height 20
type input "0"
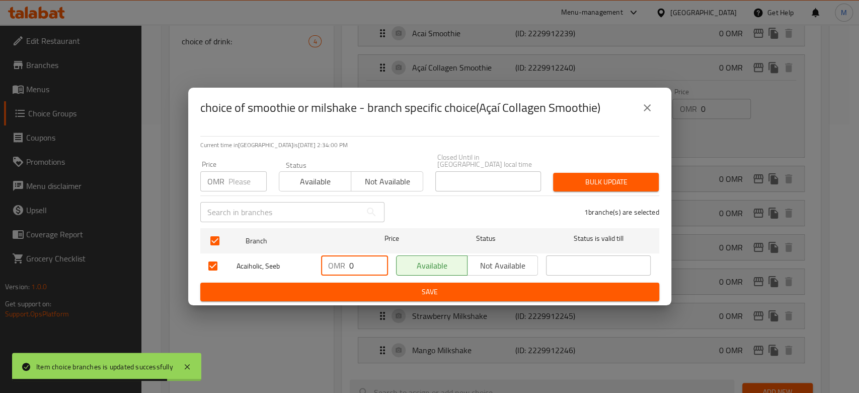
click at [426, 291] on span "Save" at bounding box center [429, 291] width 443 height 13
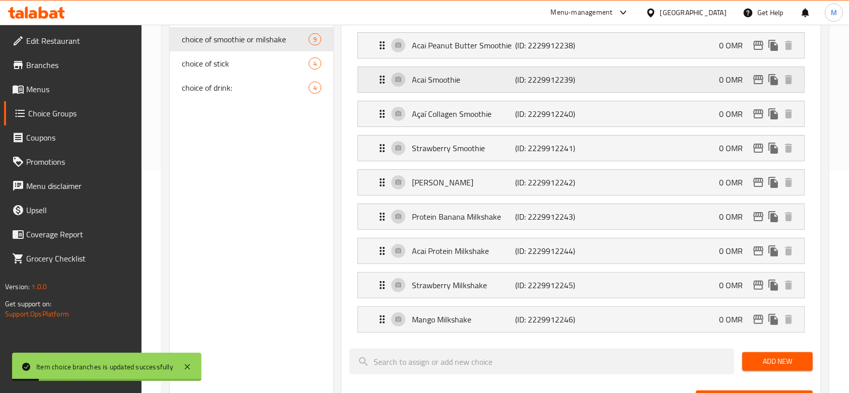
scroll to position [201, 0]
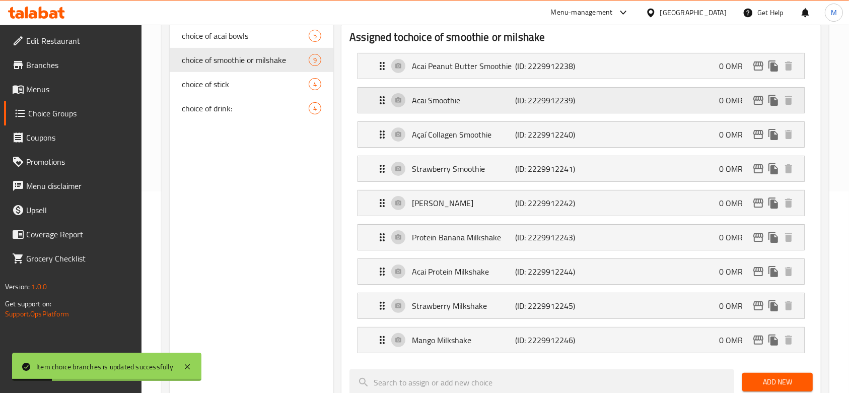
click at [418, 102] on p "Acai Smoothie" at bounding box center [463, 100] width 103 height 12
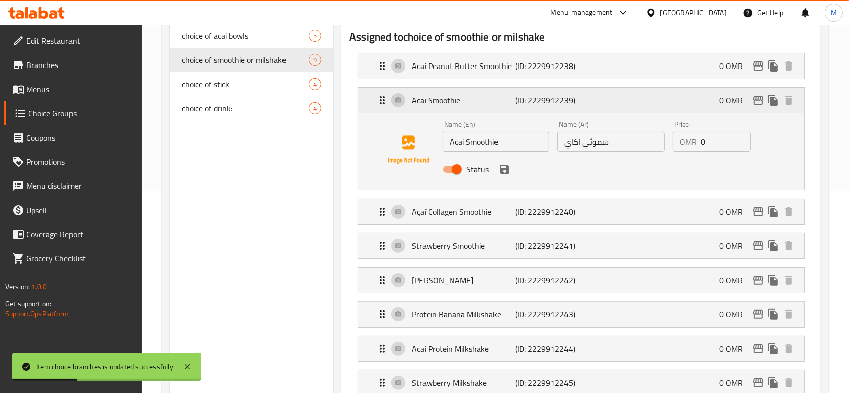
click at [757, 100] on icon "edit" at bounding box center [758, 100] width 10 height 9
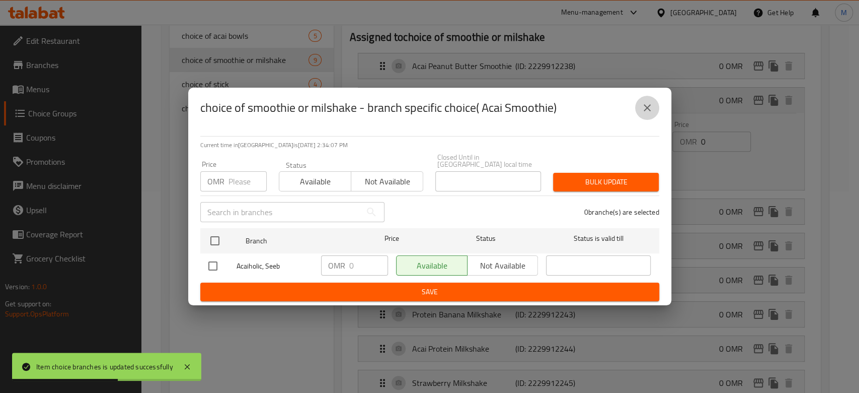
click at [650, 105] on icon "close" at bounding box center [647, 108] width 12 height 12
